Goal: Task Accomplishment & Management: Manage account settings

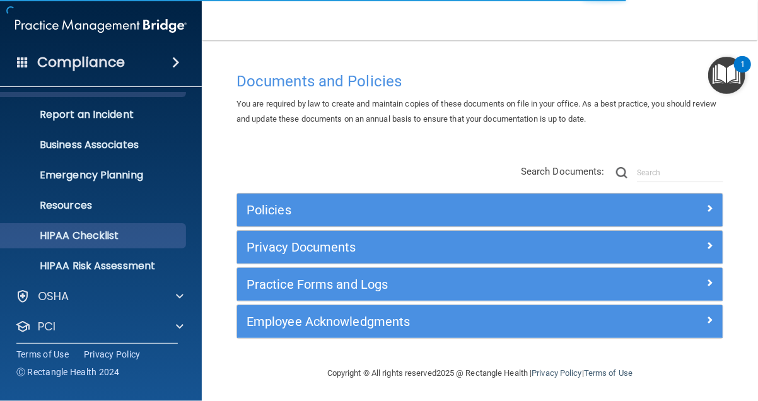
scroll to position [122, 0]
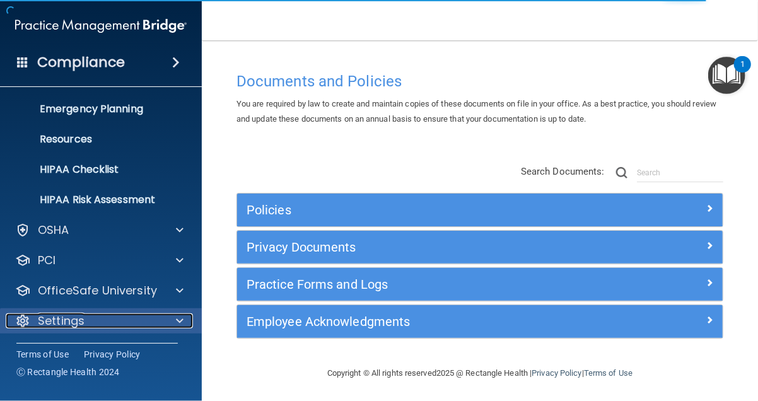
click at [126, 316] on div "Settings" at bounding box center [84, 321] width 156 height 15
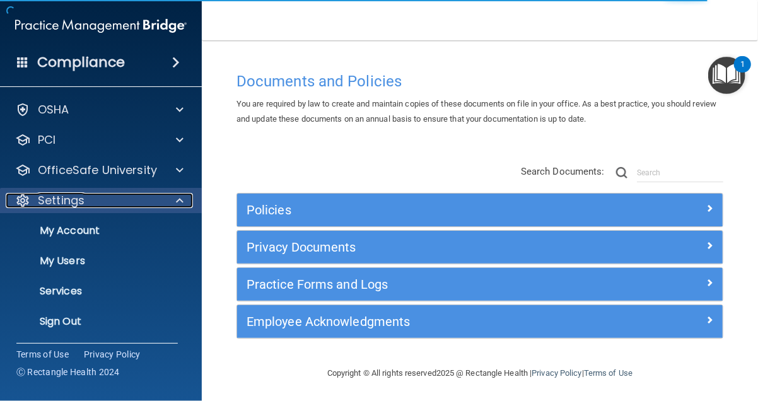
scroll to position [243, 0]
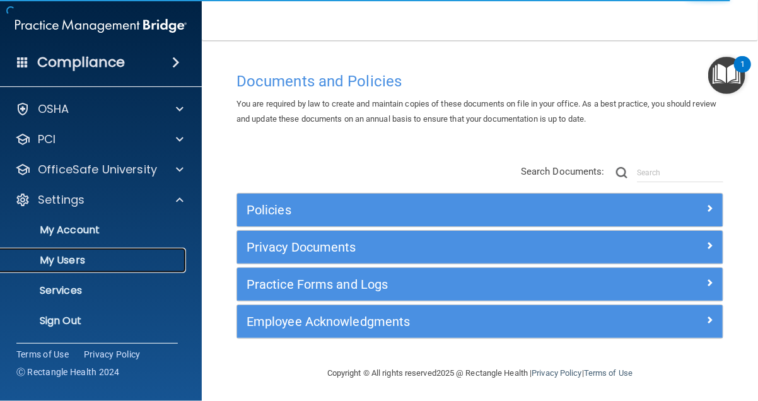
click at [106, 266] on p "My Users" at bounding box center [94, 260] width 172 height 13
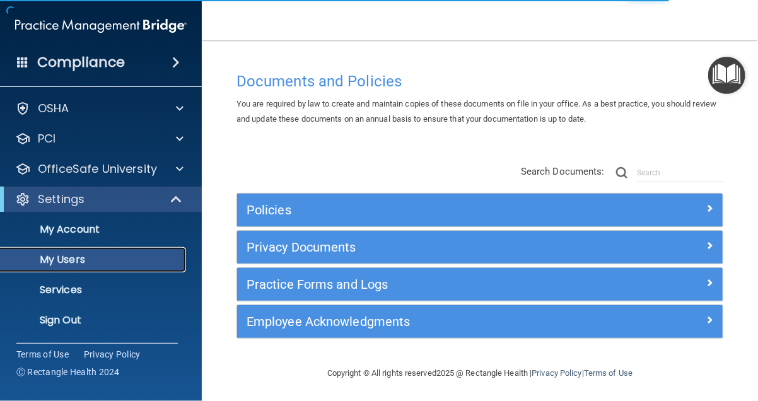
scroll to position [31, 0]
select select "20"
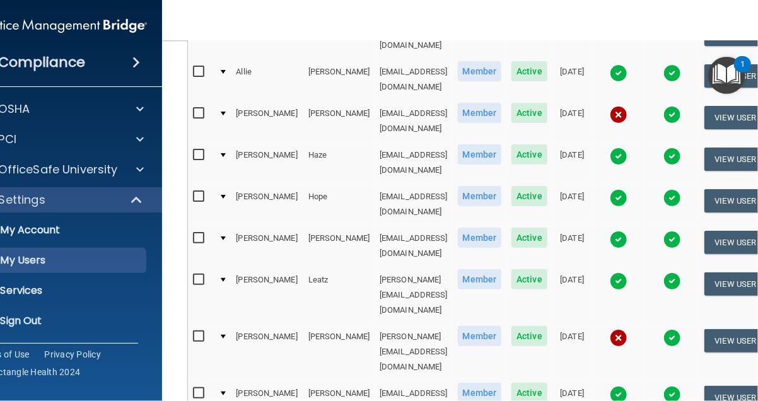
scroll to position [379, 0]
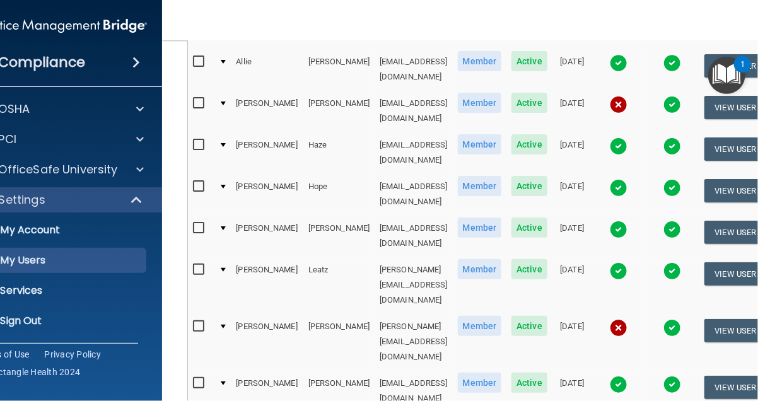
click at [628, 319] on img at bounding box center [619, 328] width 18 height 18
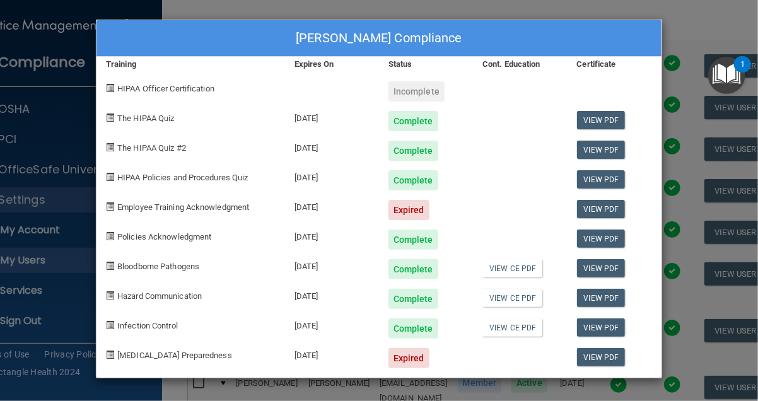
click at [573, 4] on div "Ashley Lyons's Compliance Training Expires On Status Cont. Education Certificat…" at bounding box center [379, 200] width 758 height 401
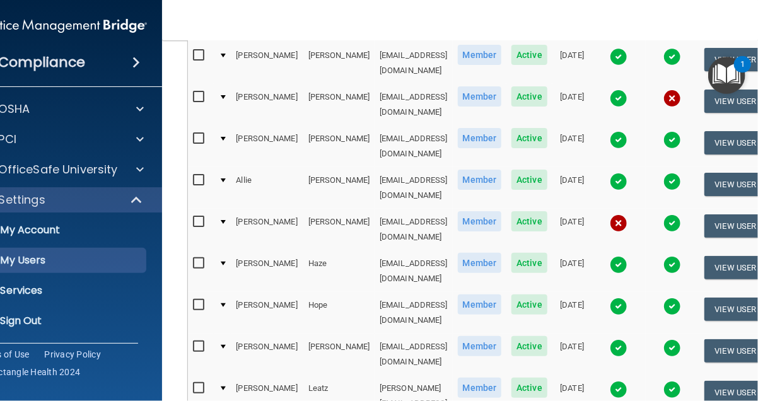
scroll to position [252, 0]
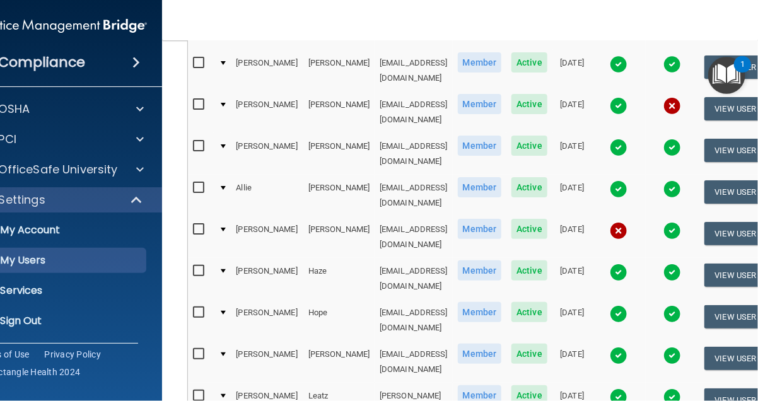
click at [628, 222] on img at bounding box center [619, 231] width 18 height 18
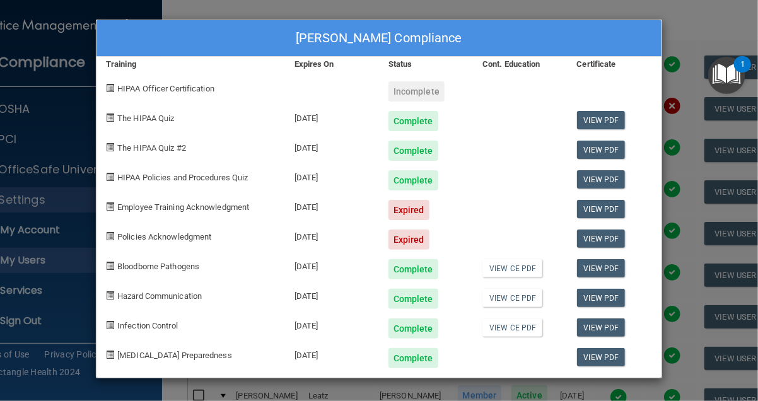
click at [678, 27] on div "Maria Goetz's Compliance Training Expires On Status Cont. Education Certificate…" at bounding box center [379, 200] width 758 height 401
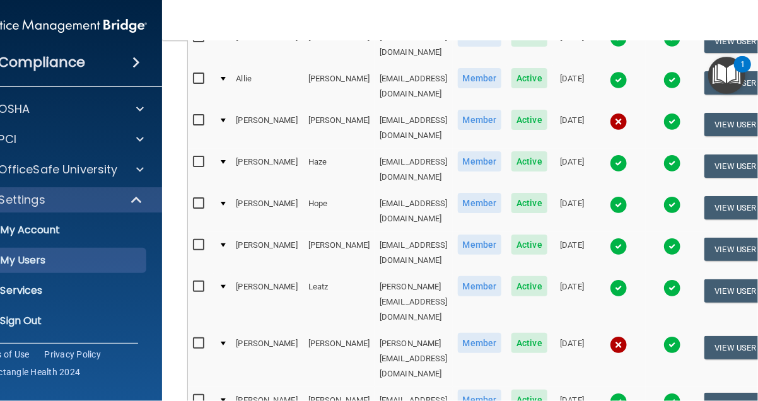
scroll to position [315, 0]
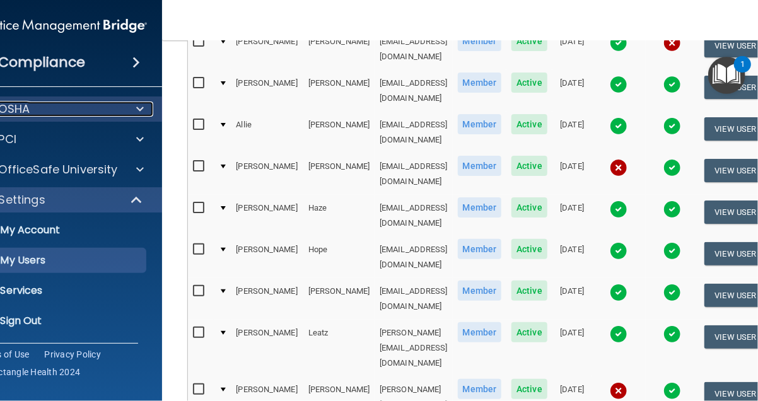
click at [122, 112] on div at bounding box center [138, 109] width 32 height 15
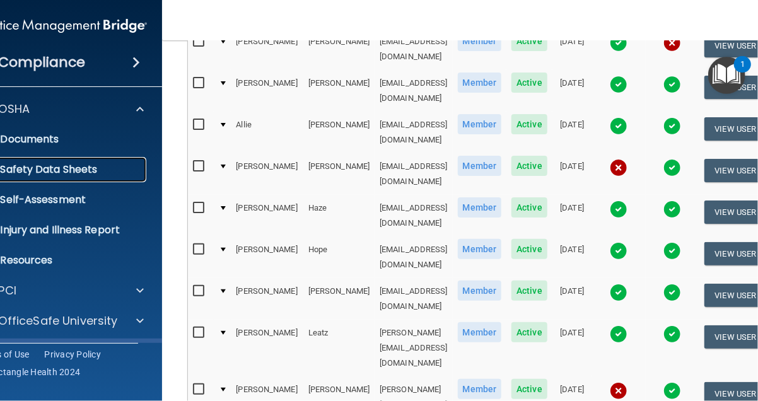
click at [41, 168] on p "Safety Data Sheets" at bounding box center [54, 169] width 172 height 13
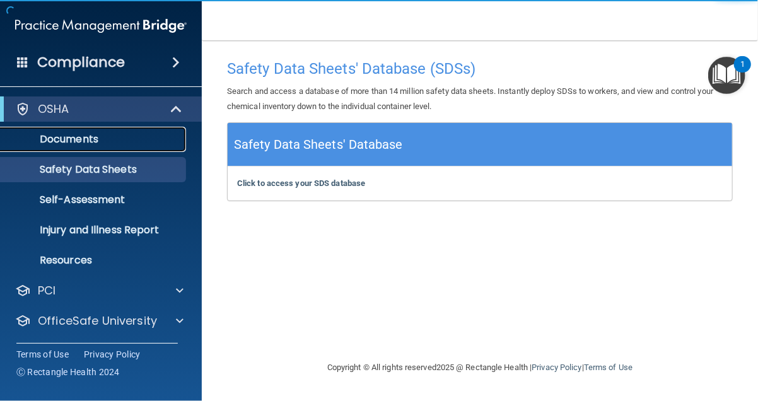
click at [50, 143] on p "Documents" at bounding box center [94, 139] width 172 height 13
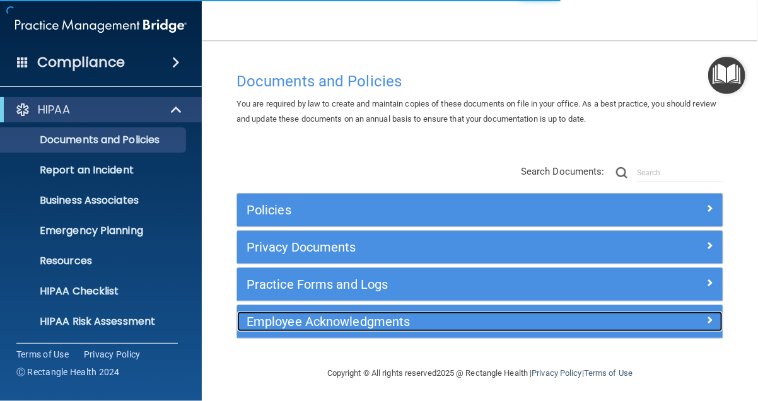
click at [280, 326] on h5 "Employee Acknowledgments" at bounding box center [420, 322] width 346 height 14
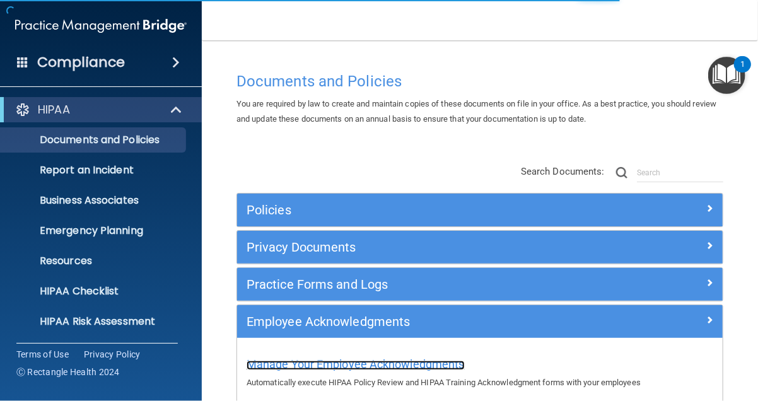
click at [292, 365] on span "Manage Your Employee Acknowledgments" at bounding box center [356, 364] width 218 height 13
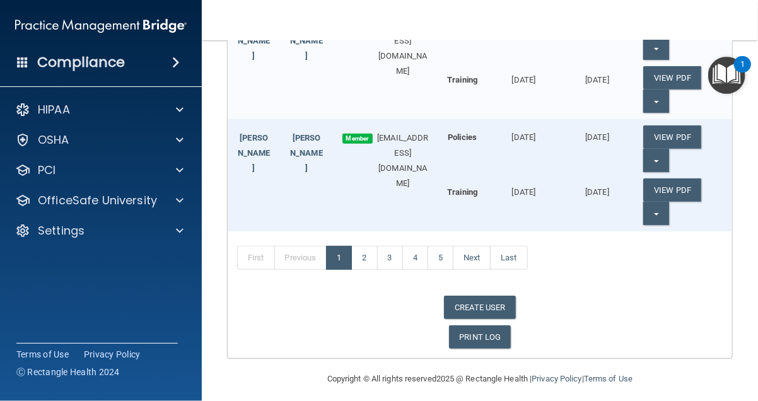
scroll to position [500, 0]
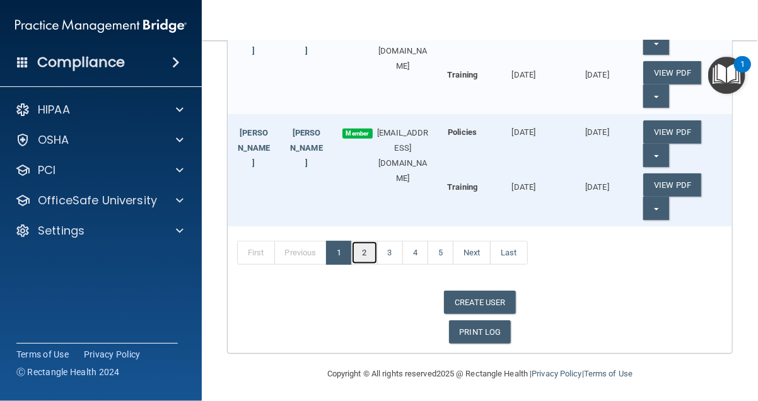
click at [360, 254] on link "2" at bounding box center [364, 253] width 26 height 24
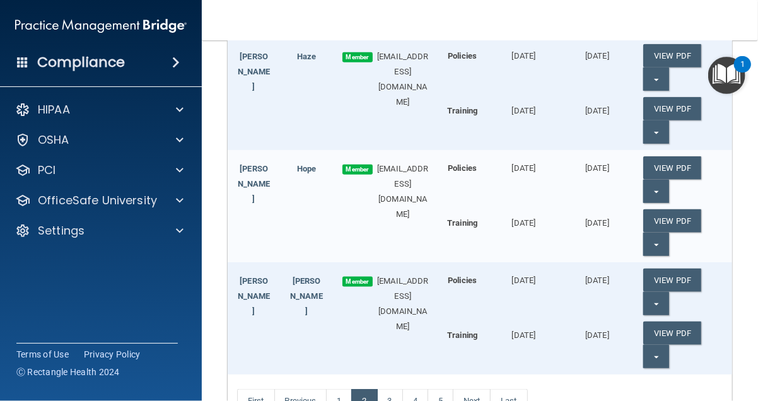
scroll to position [597, 0]
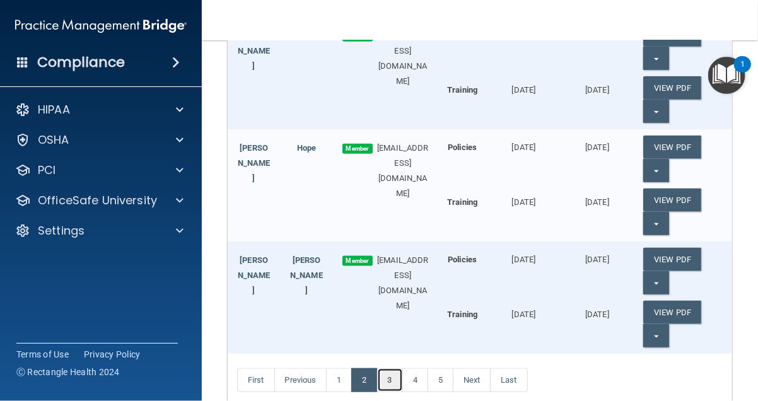
click at [391, 374] on link "3" at bounding box center [390, 380] width 26 height 24
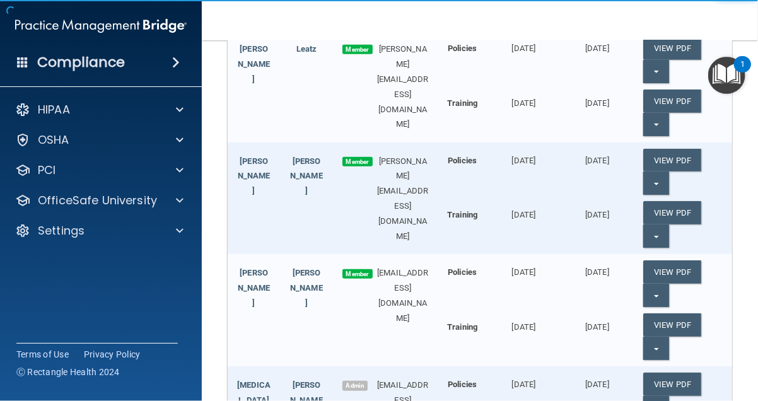
scroll to position [184, 0]
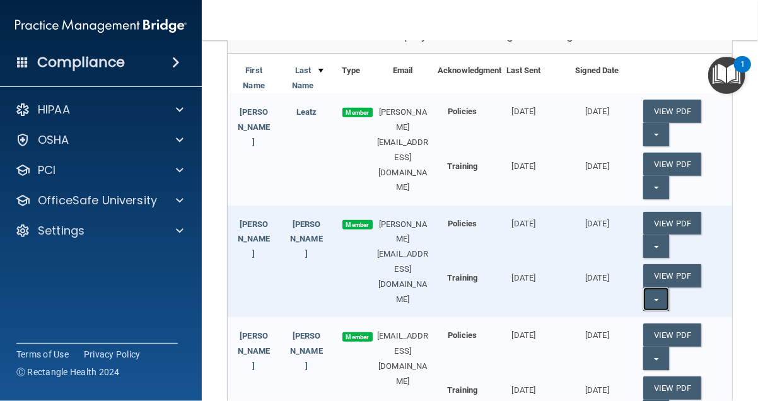
click at [652, 295] on button "Split button!" at bounding box center [657, 299] width 26 height 23
click at [663, 321] on link "Update Acknowledgment" at bounding box center [702, 324] width 116 height 19
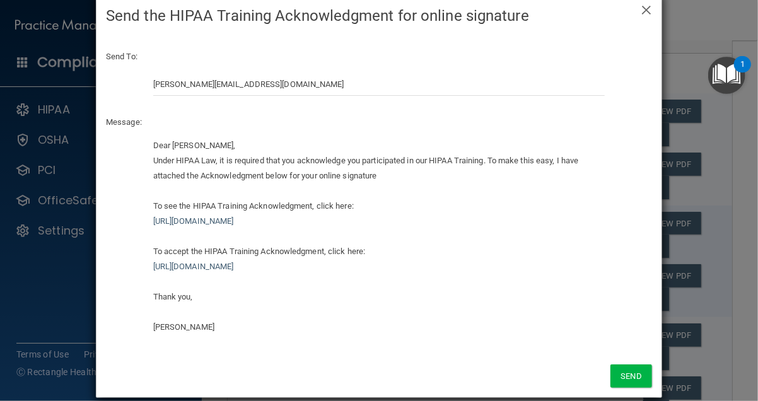
scroll to position [43, 0]
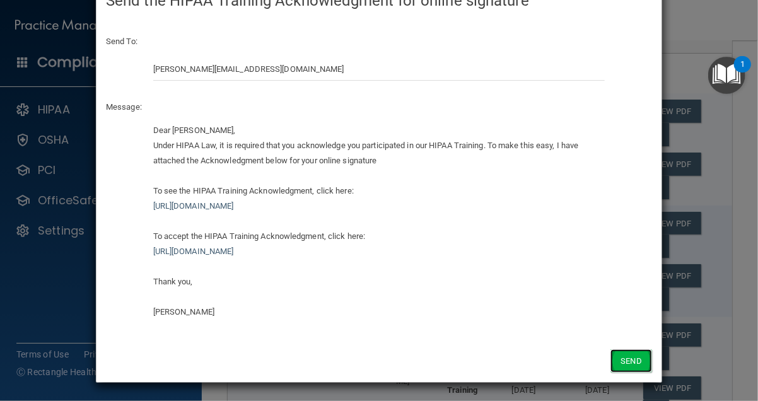
click at [625, 356] on button "Send" at bounding box center [632, 361] width 42 height 23
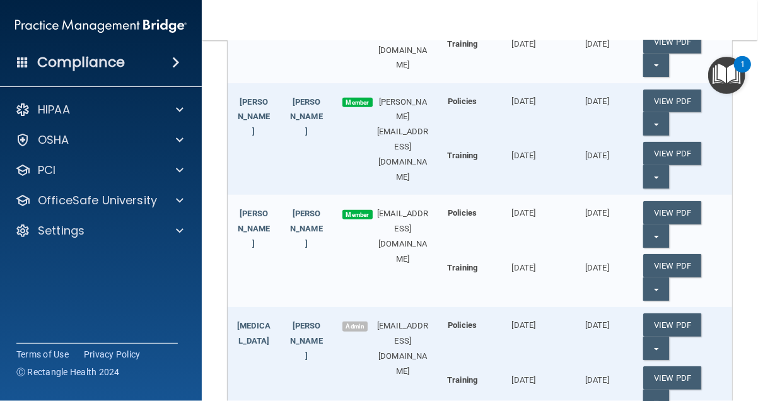
scroll to position [500, 0]
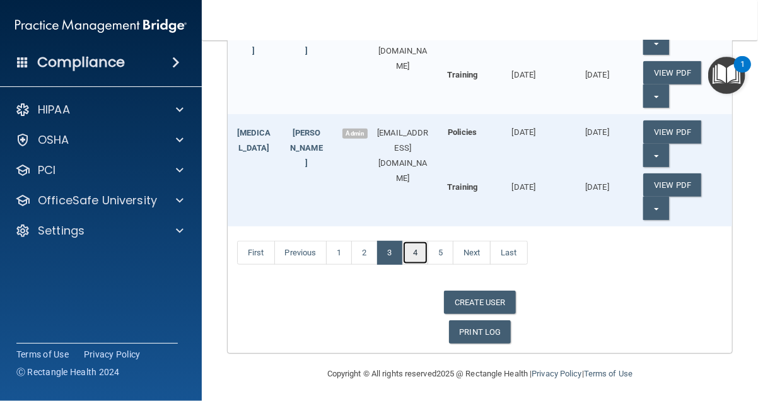
click at [419, 254] on link "4" at bounding box center [416, 253] width 26 height 24
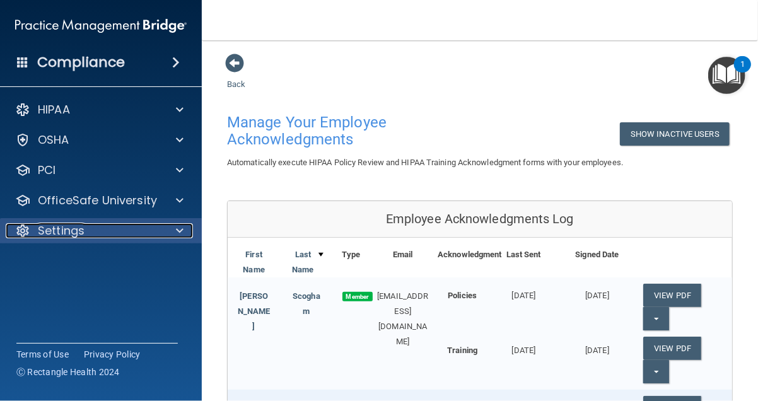
click at [108, 224] on div "Settings" at bounding box center [84, 230] width 156 height 15
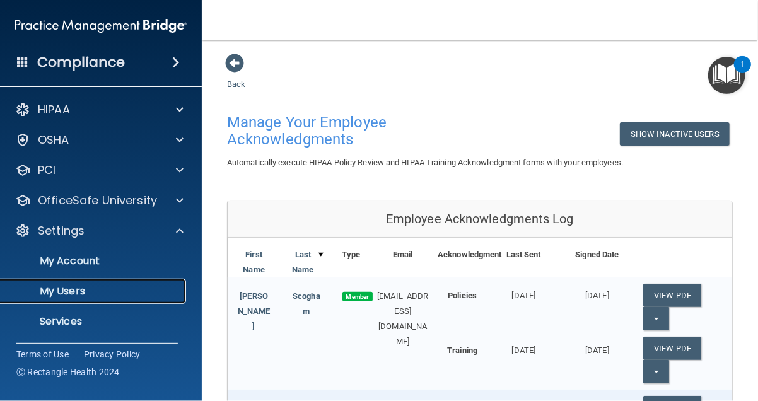
click at [94, 287] on p "My Users" at bounding box center [94, 291] width 172 height 13
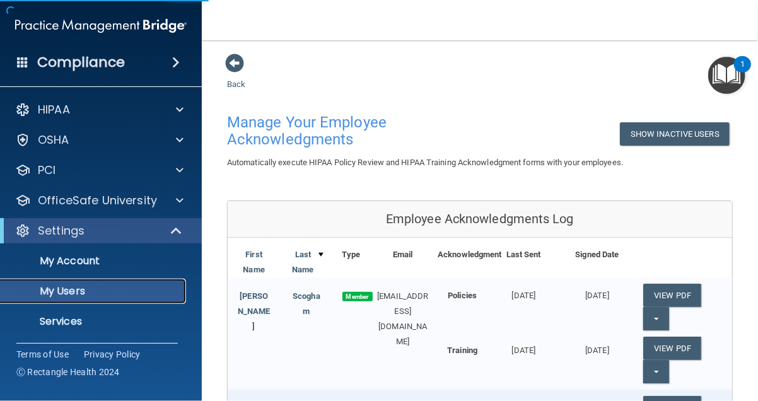
select select "20"
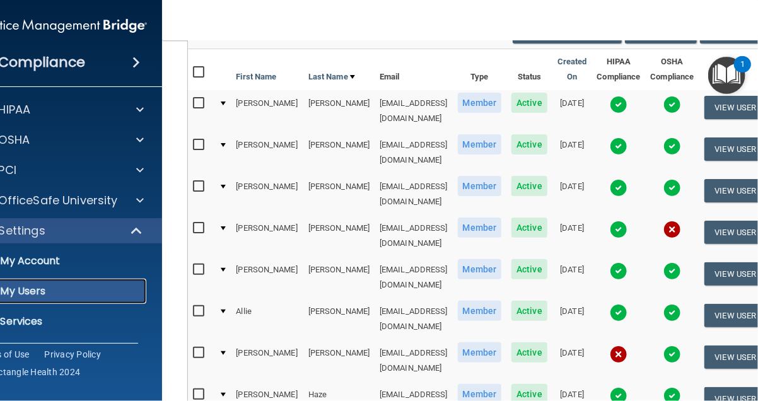
scroll to position [189, 0]
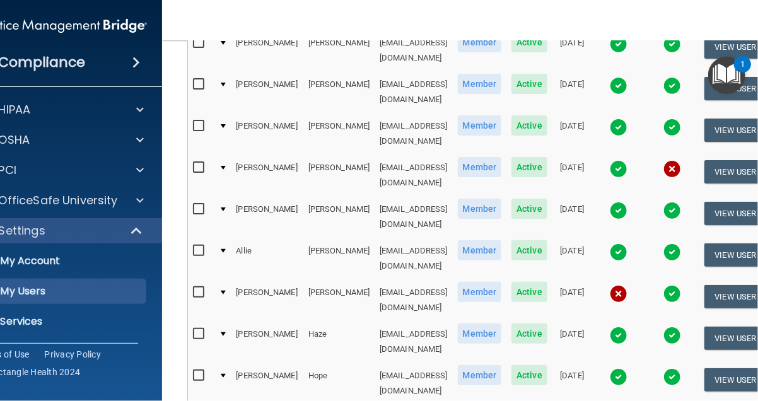
click at [628, 285] on img at bounding box center [619, 294] width 18 height 18
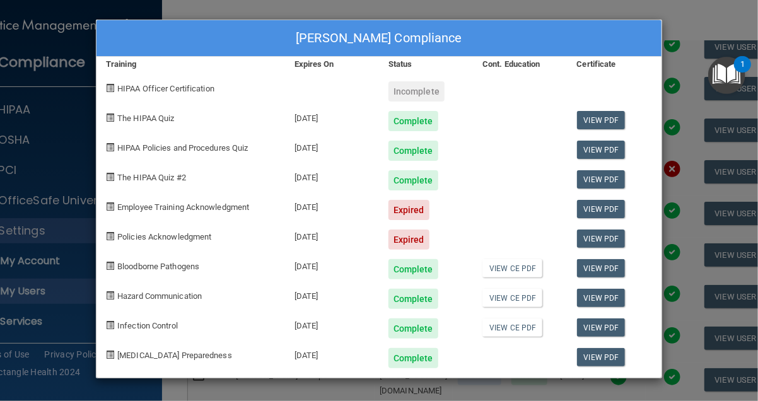
click at [695, 63] on div "[PERSON_NAME] Compliance Training Expires On Status Cont. Education Certificate…" at bounding box center [379, 200] width 758 height 401
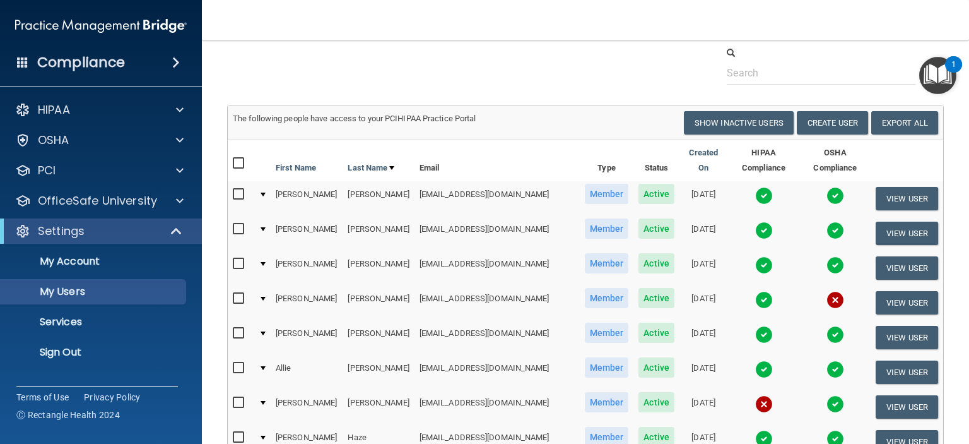
scroll to position [0, 0]
